Goal: Transaction & Acquisition: Purchase product/service

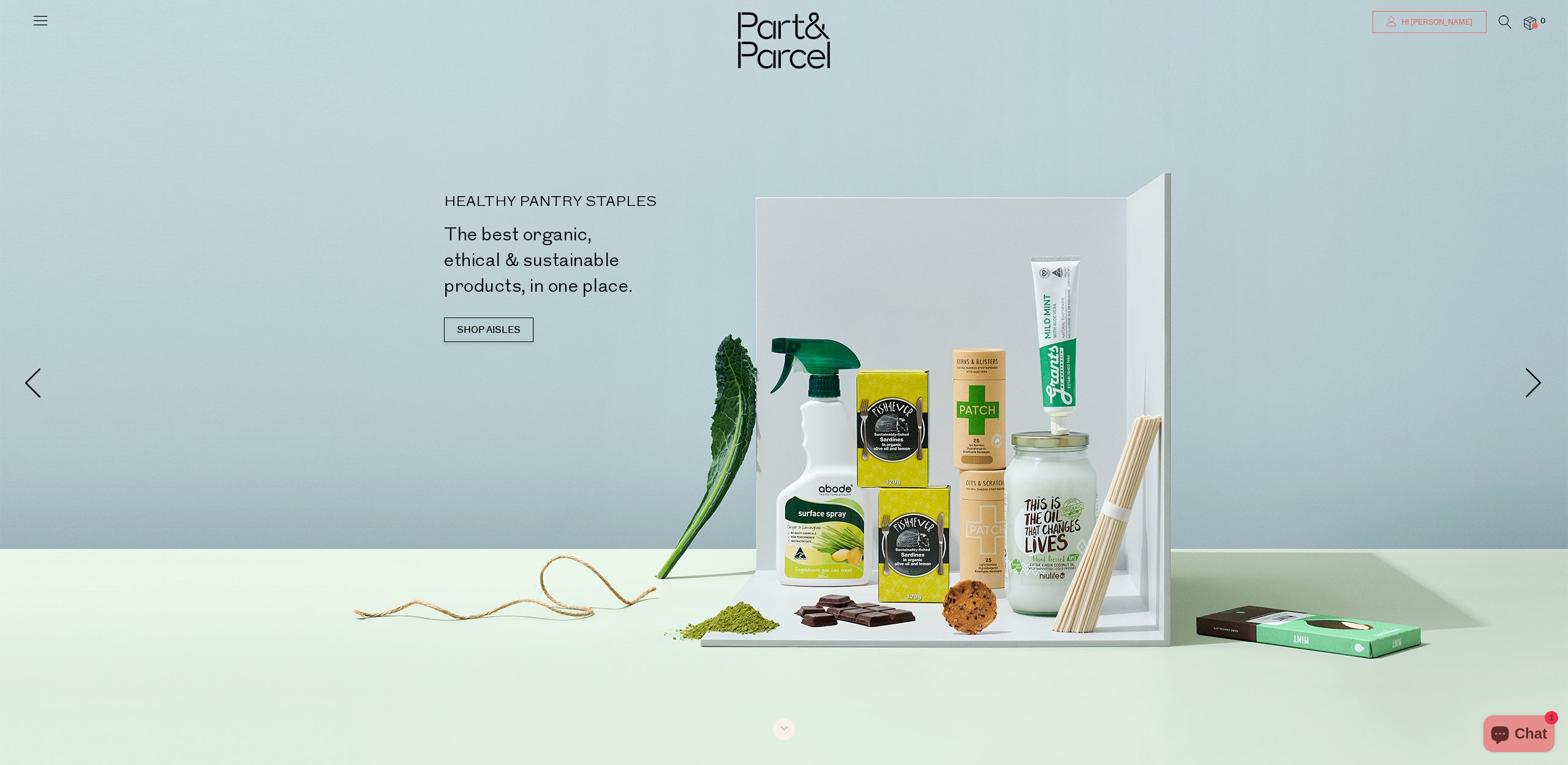
click at [1465, 24] on span "Hi [PERSON_NAME]" at bounding box center [1436, 22] width 74 height 11
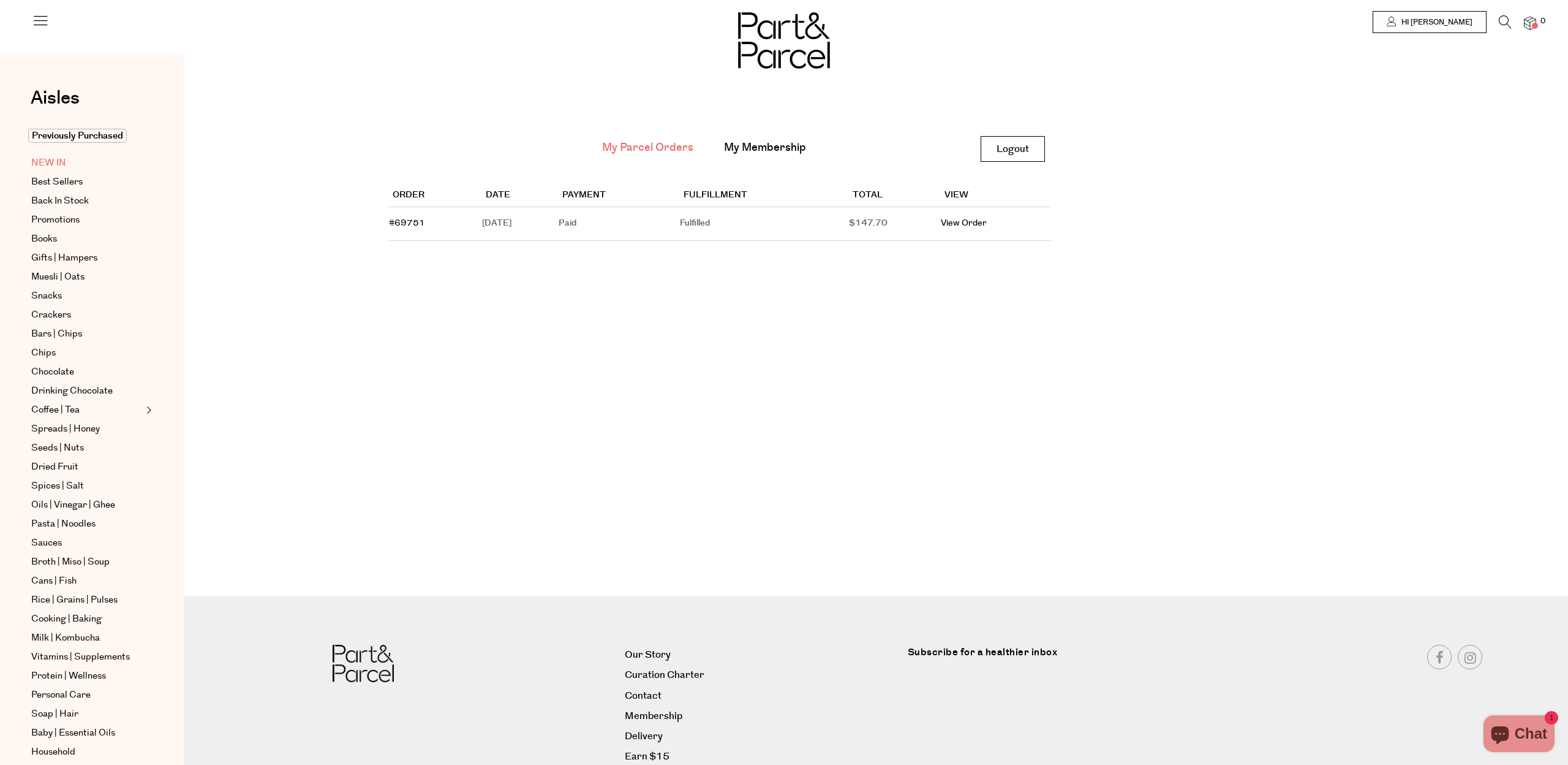
click at [43, 161] on span "NEW IN" at bounding box center [49, 163] width 35 height 15
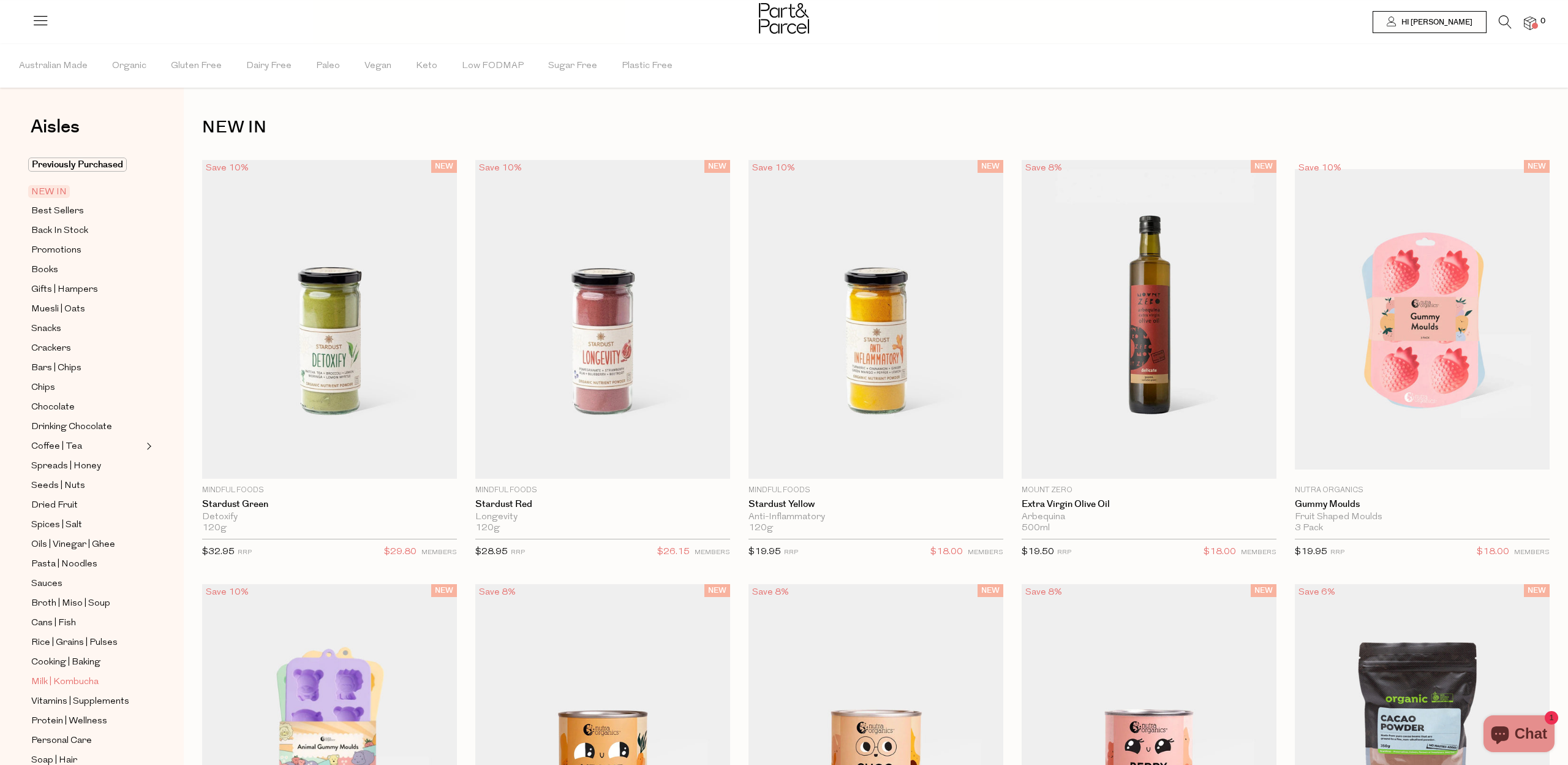
click at [72, 680] on span "Milk | Kombucha" at bounding box center [65, 682] width 67 height 15
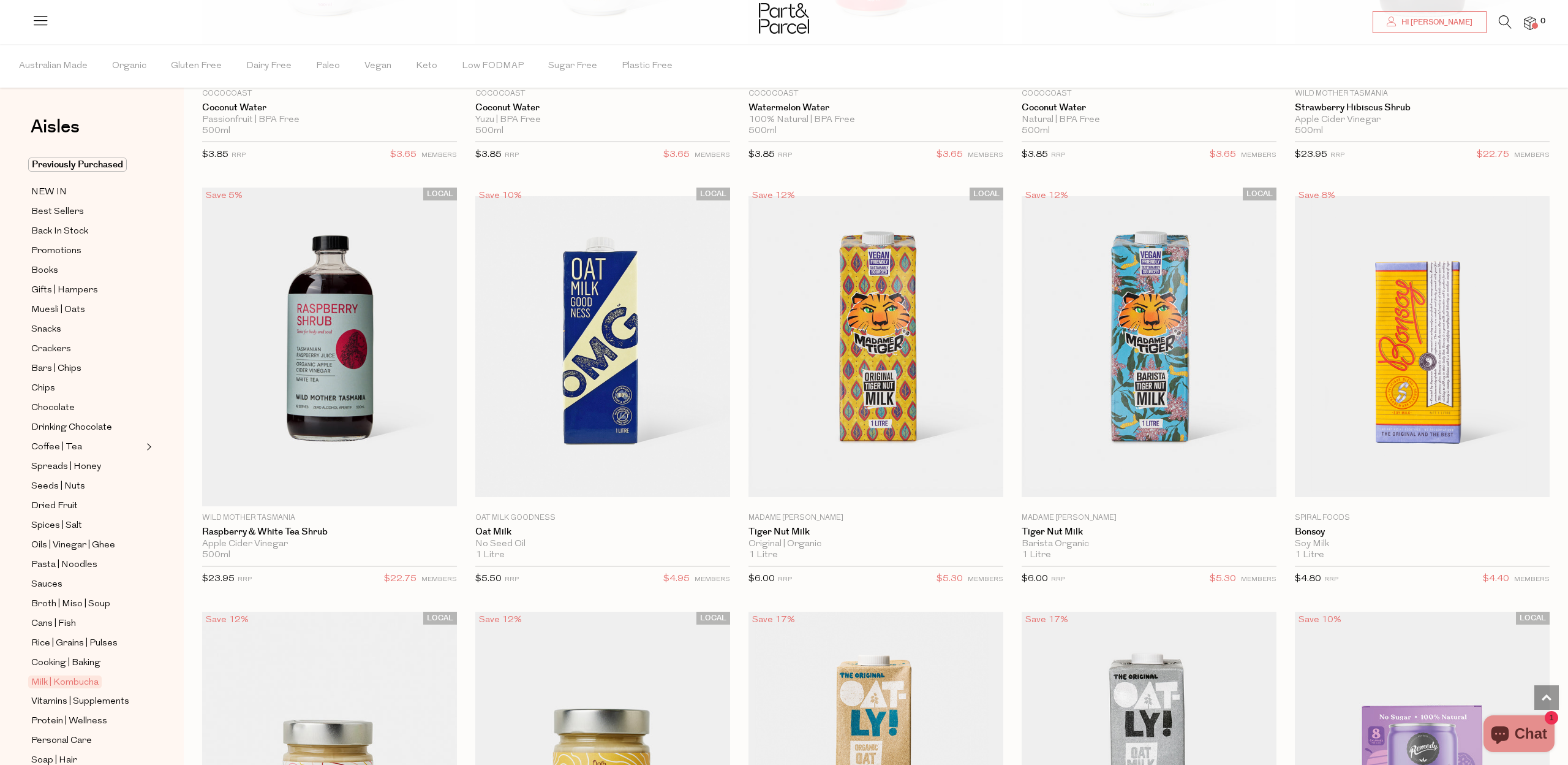
scroll to position [842, 0]
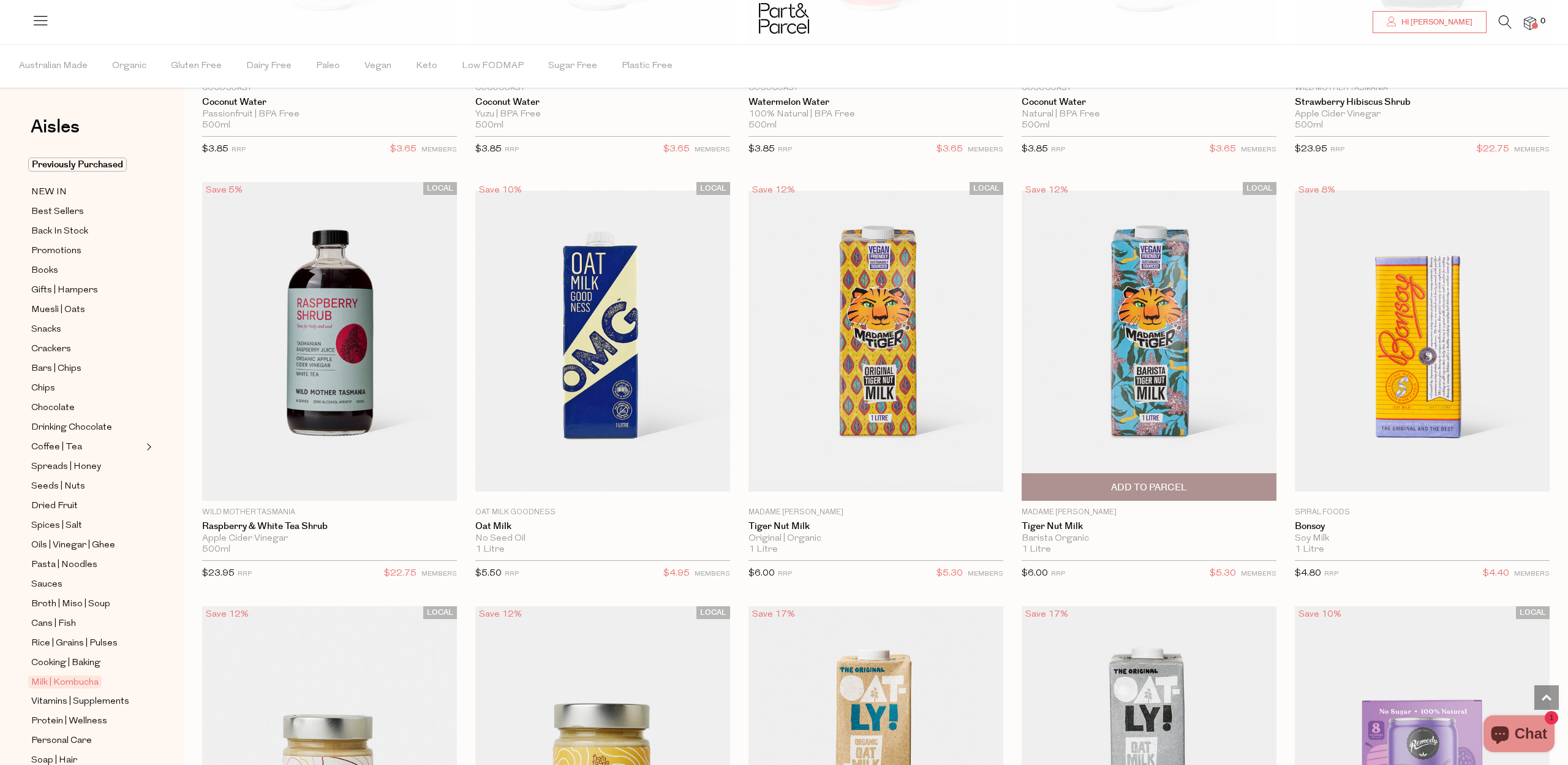
click at [1199, 489] on span "Add To Parcel" at bounding box center [1148, 487] width 247 height 26
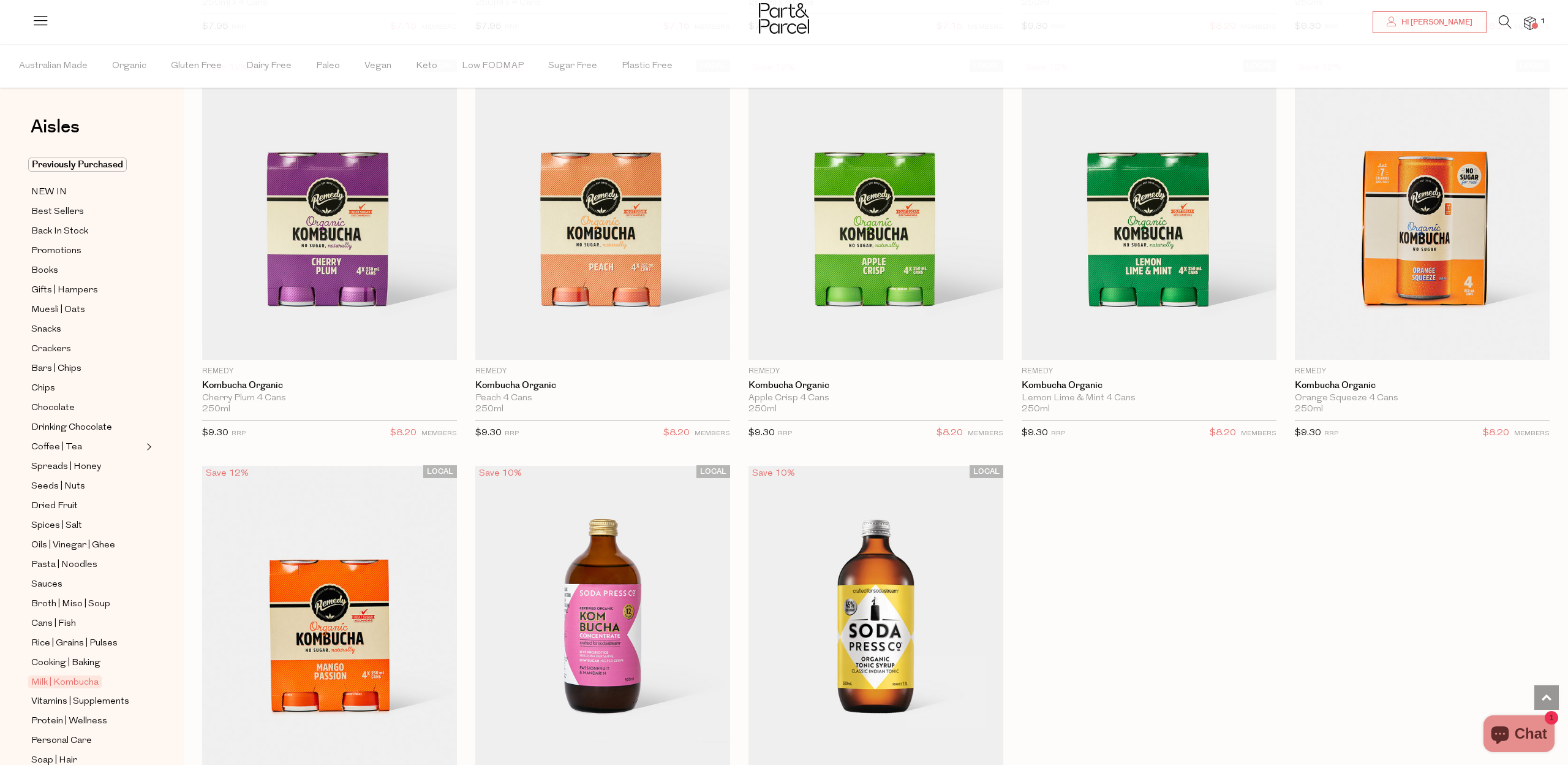
scroll to position [2202, 0]
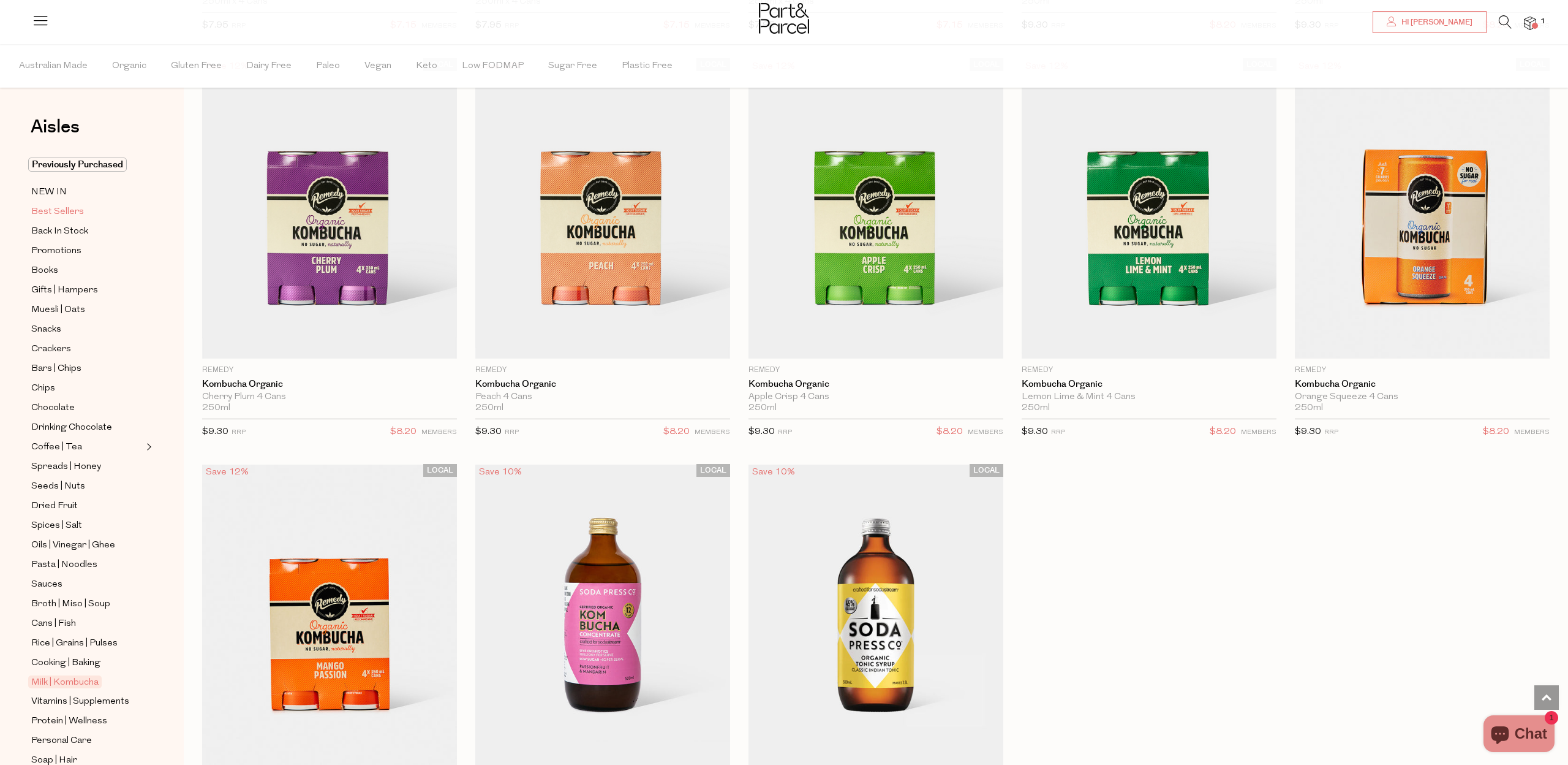
click at [61, 208] on span "Best Sellers" at bounding box center [58, 212] width 53 height 15
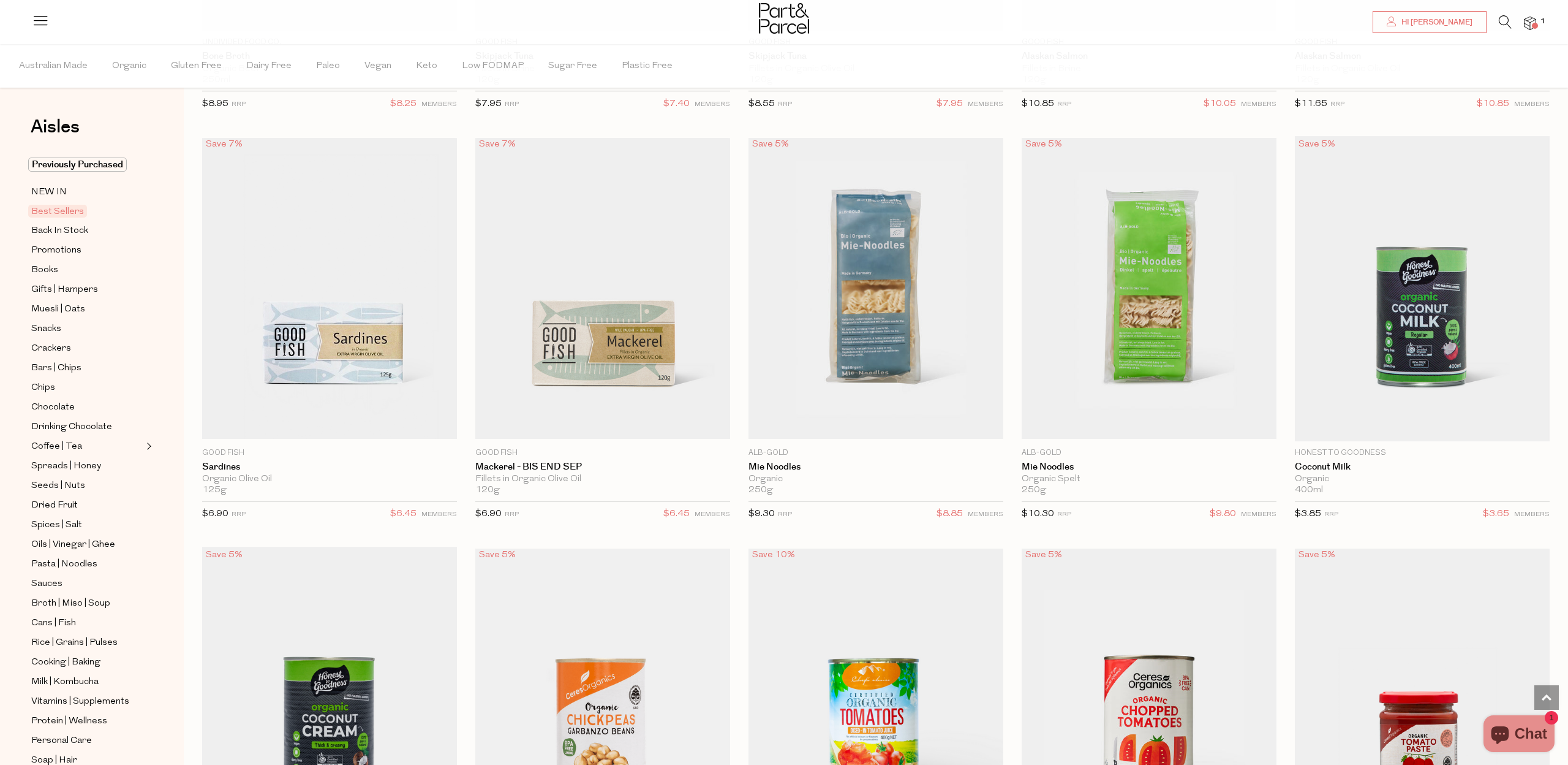
scroll to position [1281, 0]
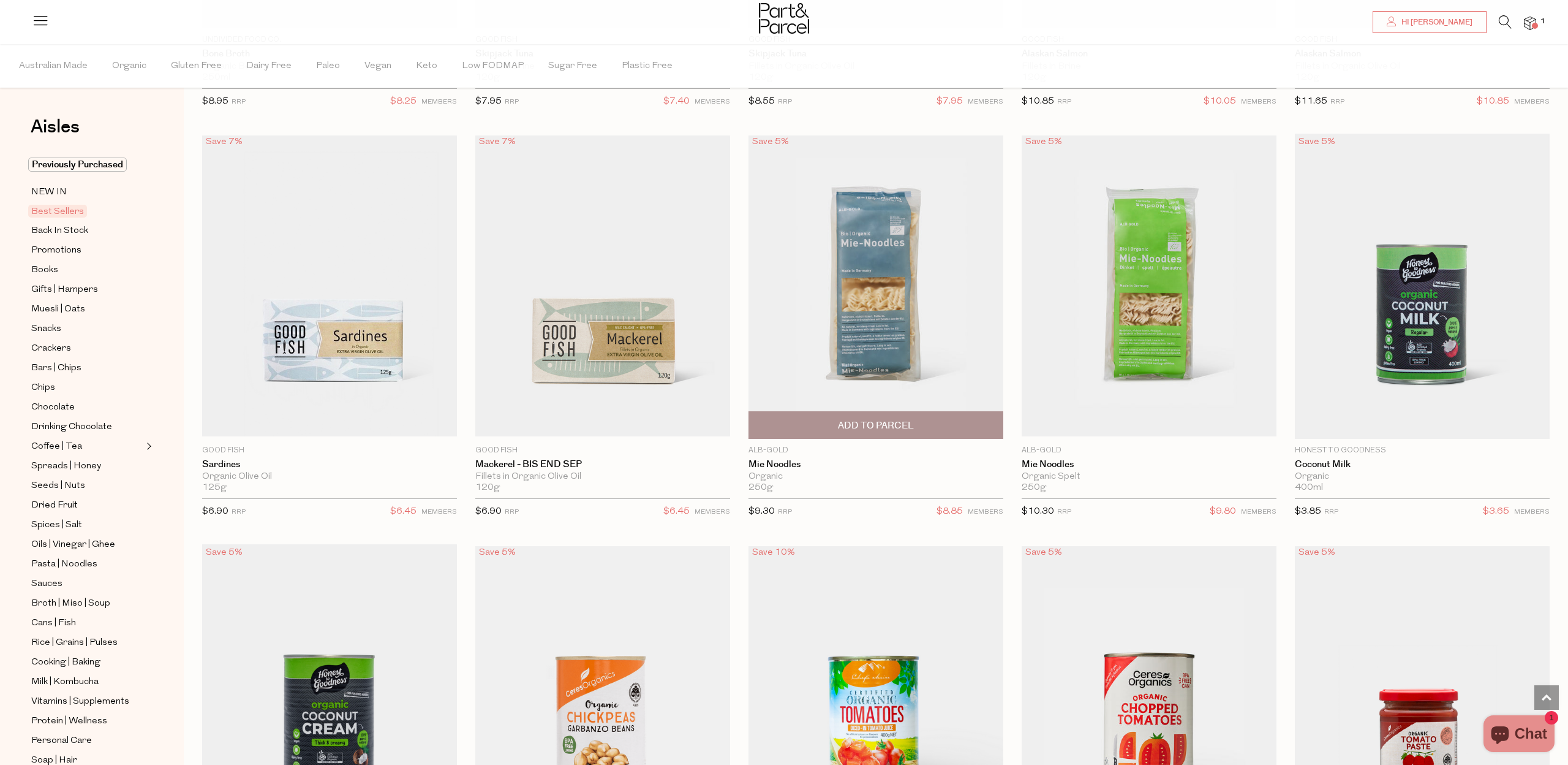
click at [894, 330] on img at bounding box center [875, 286] width 255 height 301
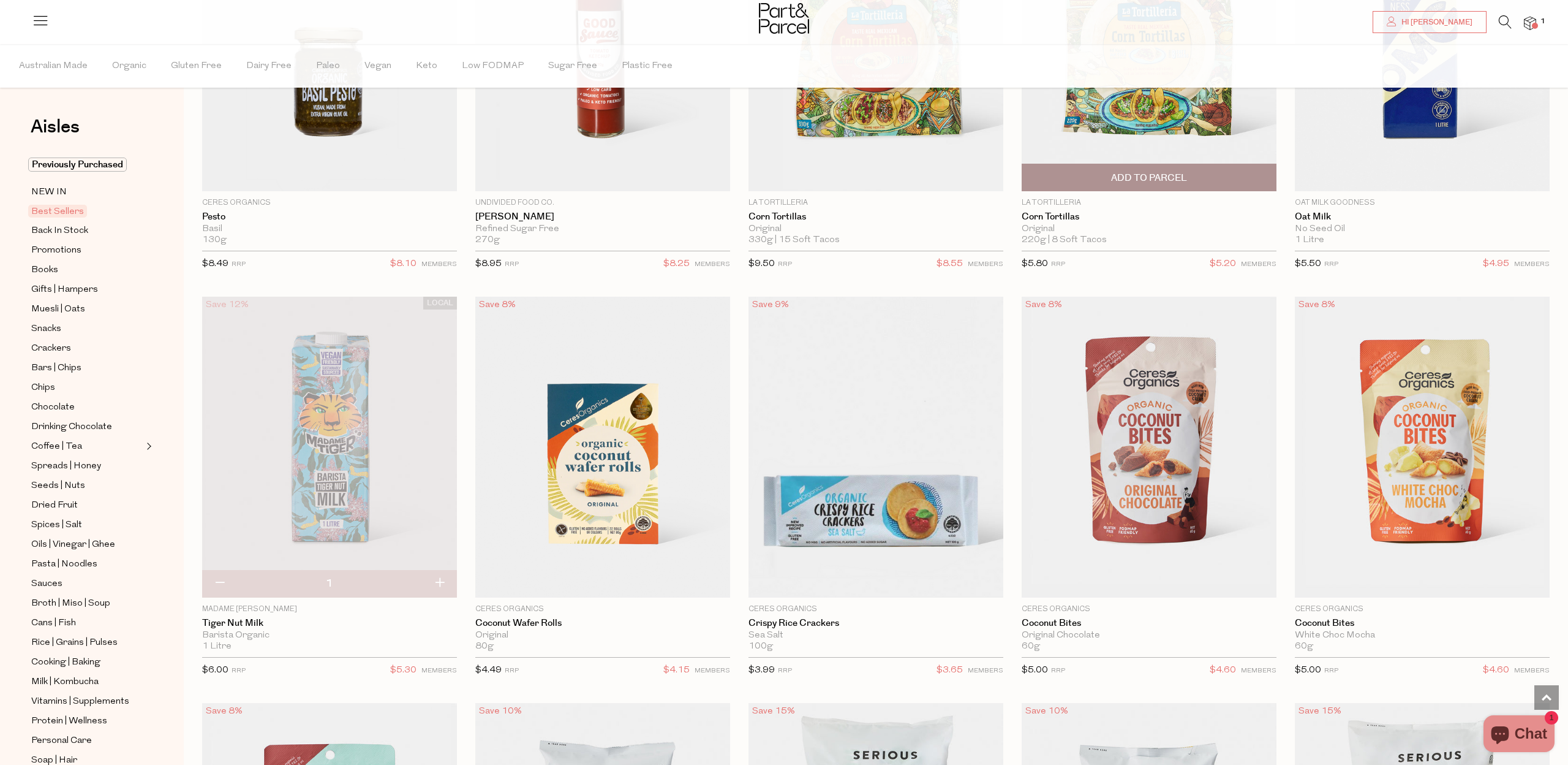
scroll to position [2345, 0]
click at [328, 382] on img at bounding box center [329, 445] width 255 height 301
